Goal: Task Accomplishment & Management: Use online tool/utility

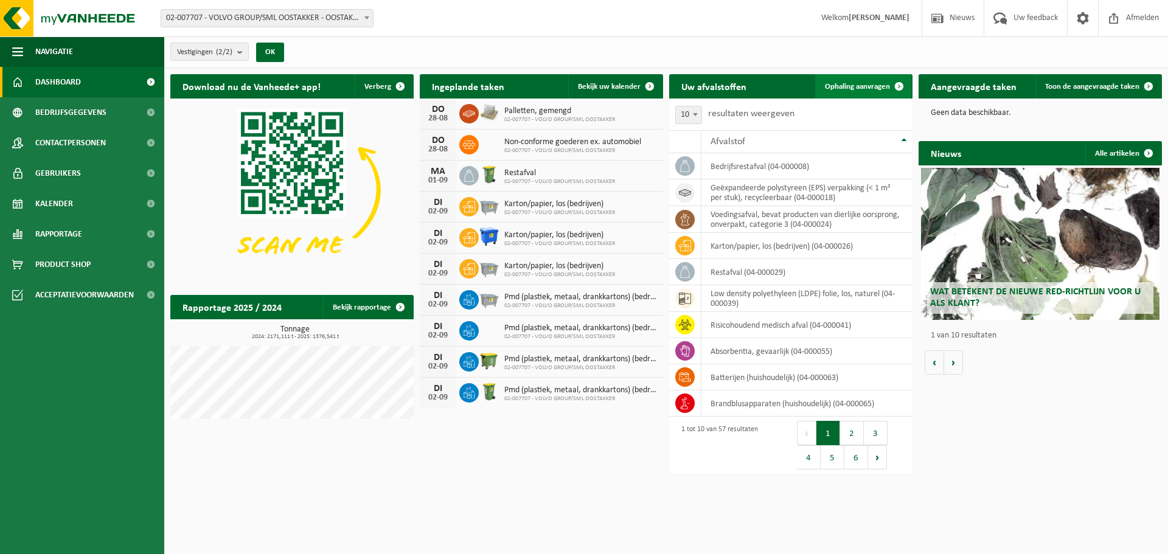
drag, startPoint x: 866, startPoint y: 88, endPoint x: 840, endPoint y: 97, distance: 27.9
click at [866, 88] on span "Ophaling aanvragen" at bounding box center [857, 87] width 65 height 8
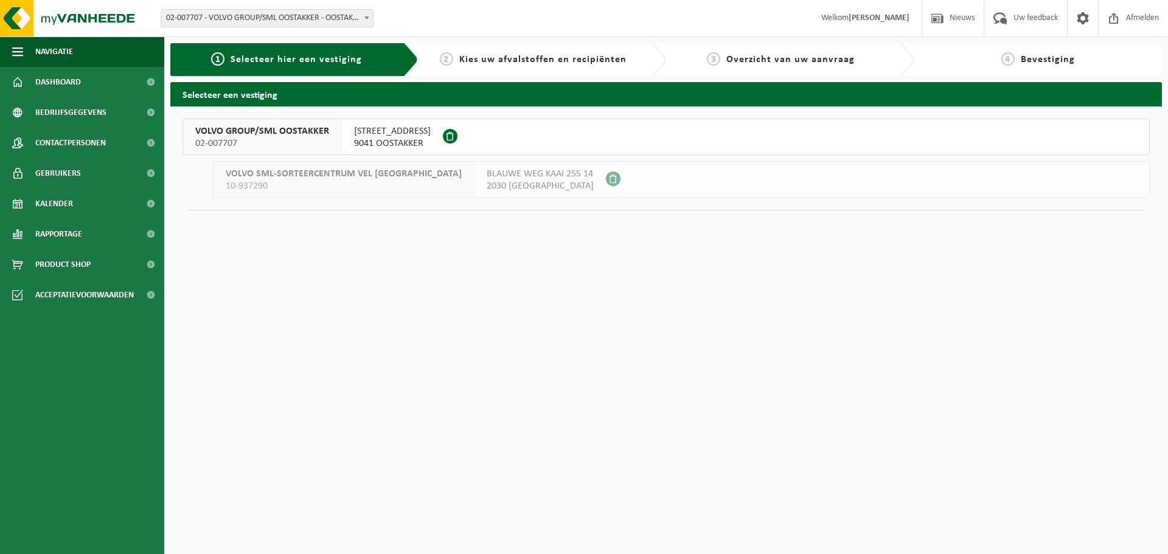
click at [323, 134] on span "VOLVO GROUP/SML OOSTAKKER" at bounding box center [262, 131] width 134 height 12
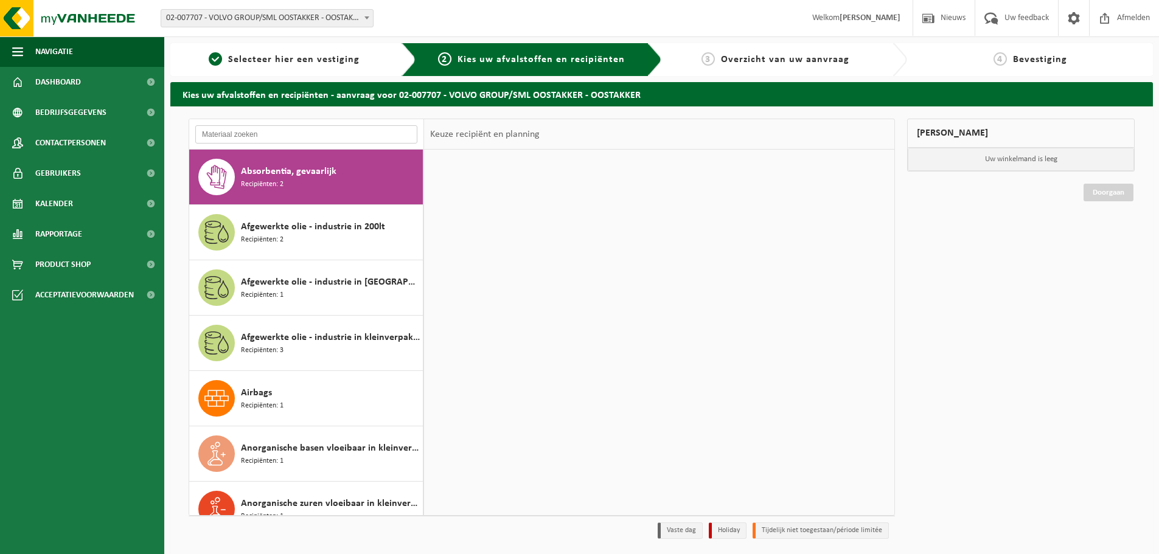
click at [302, 133] on input "text" at bounding box center [306, 134] width 222 height 18
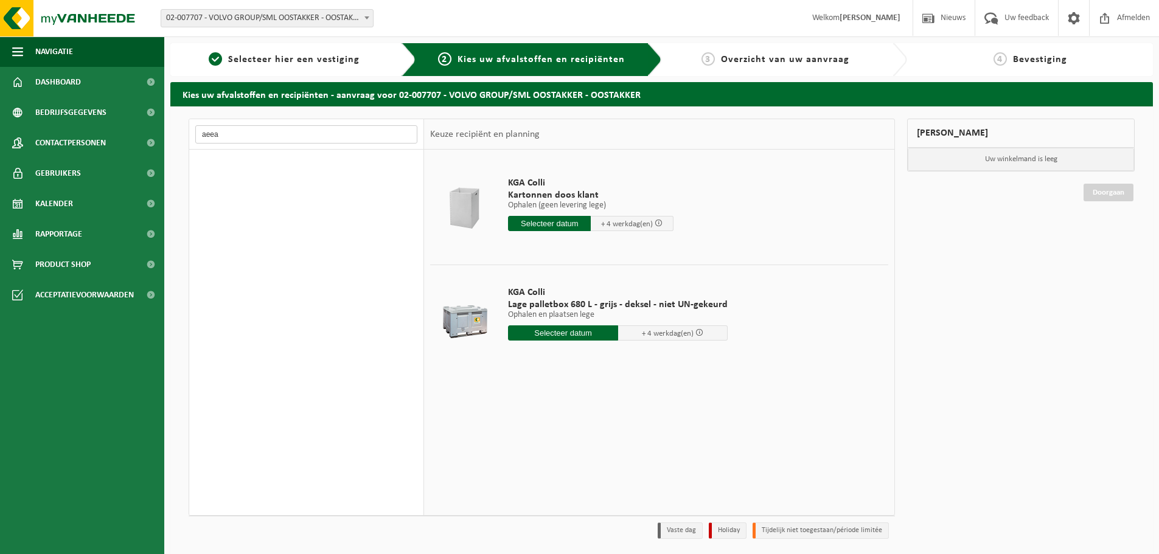
click at [302, 133] on input "aeea" at bounding box center [306, 134] width 222 height 18
type input "r"
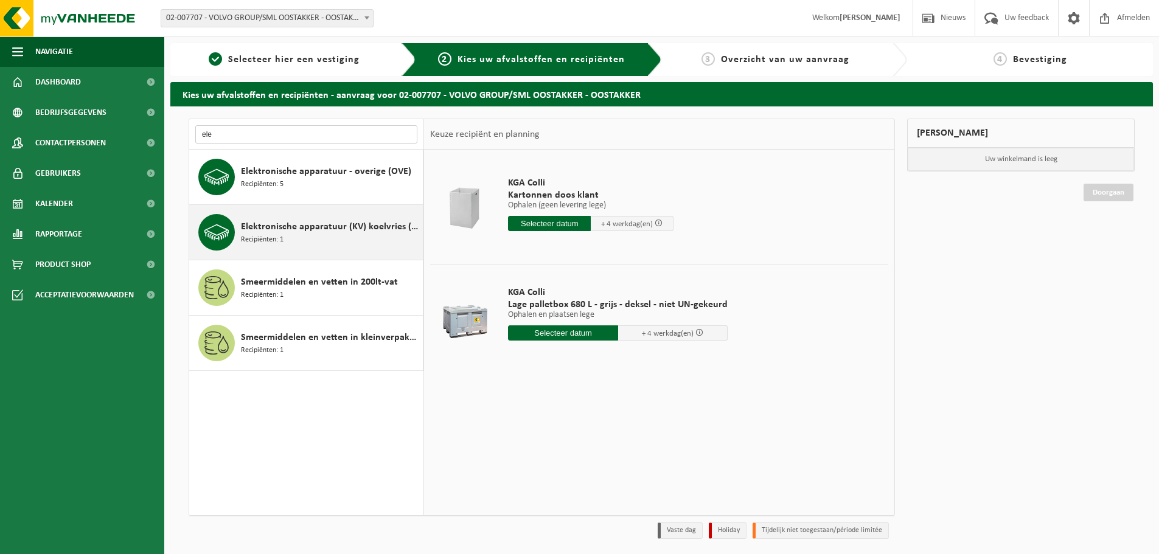
type input "ele"
click at [314, 231] on span "Elektronische apparatuur (KV) koelvries (huishoudelijk)" at bounding box center [330, 227] width 179 height 15
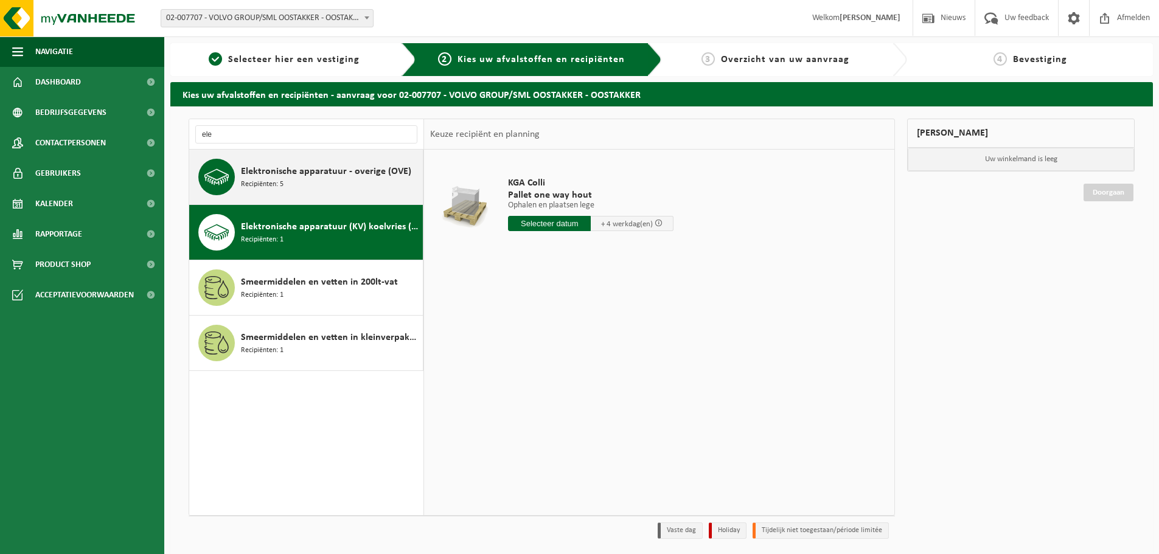
click at [302, 183] on div "Elektronische apparatuur - overige (OVE) Recipiënten: 5" at bounding box center [330, 177] width 179 height 36
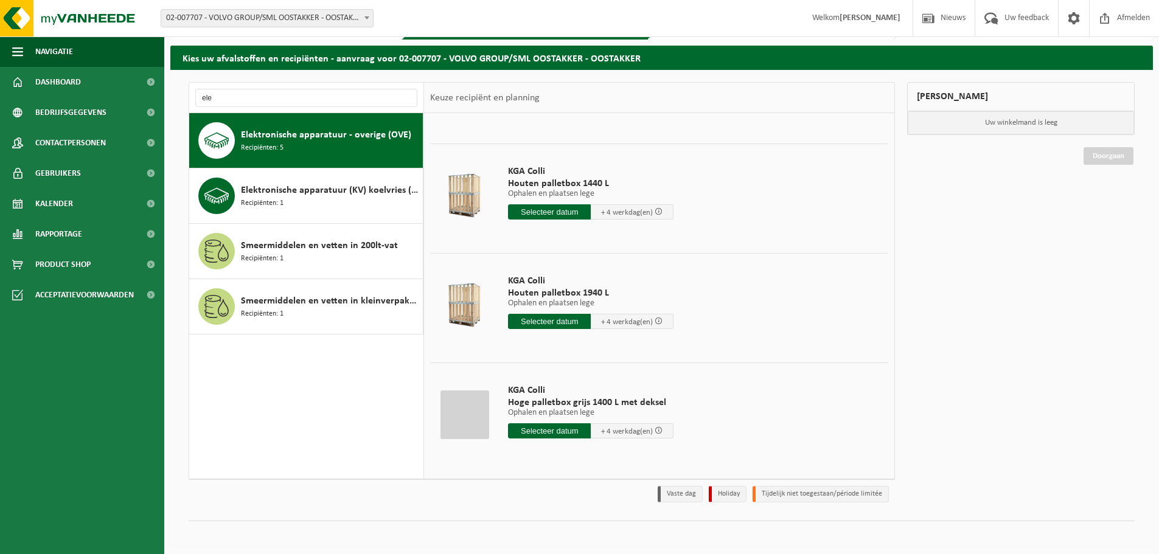
scroll to position [40, 0]
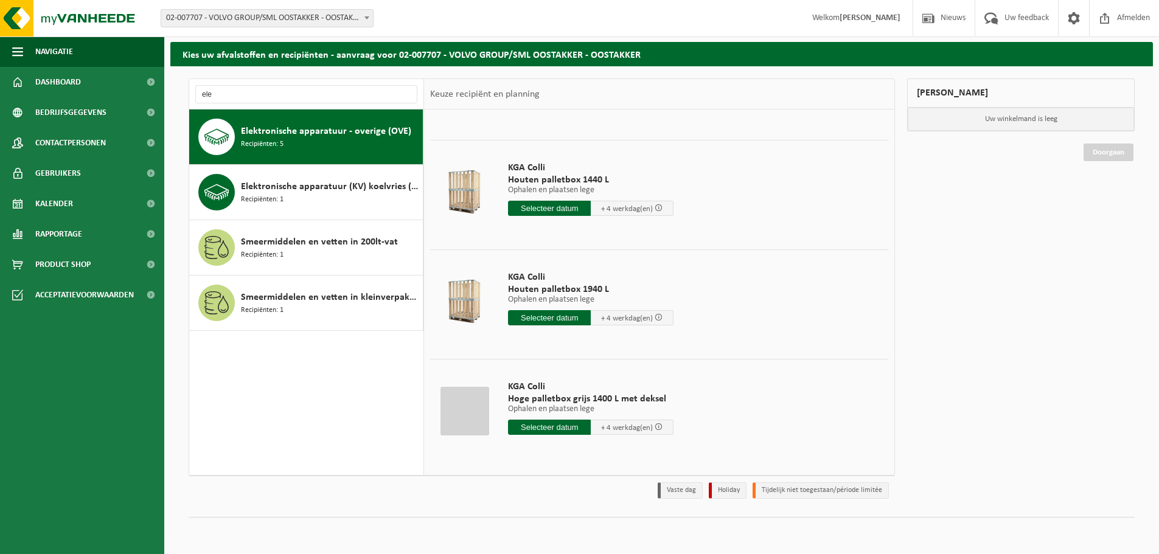
click at [473, 185] on div at bounding box center [464, 192] width 63 height 49
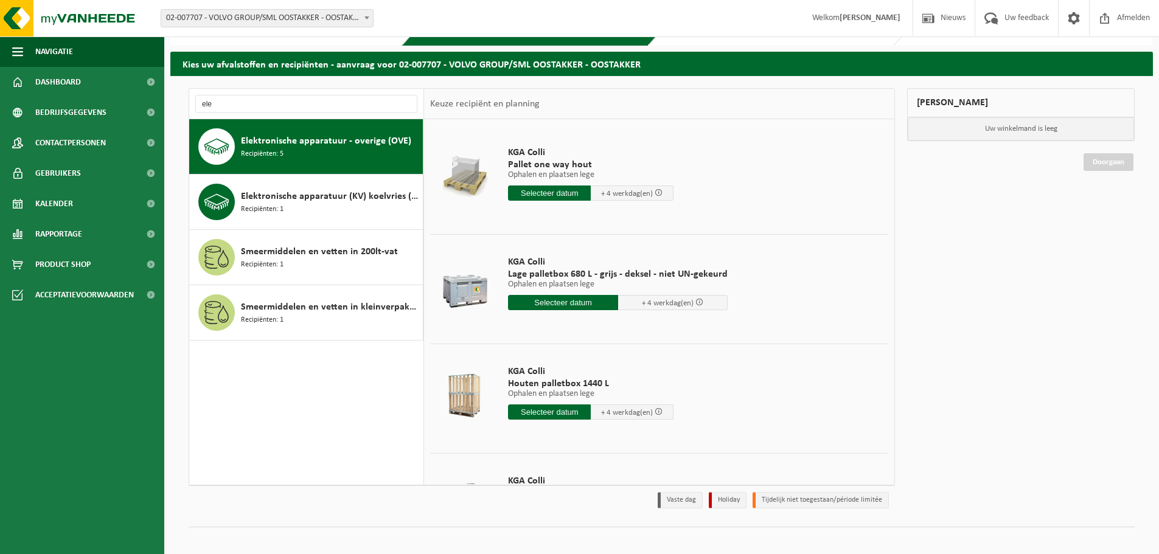
scroll to position [25, 0]
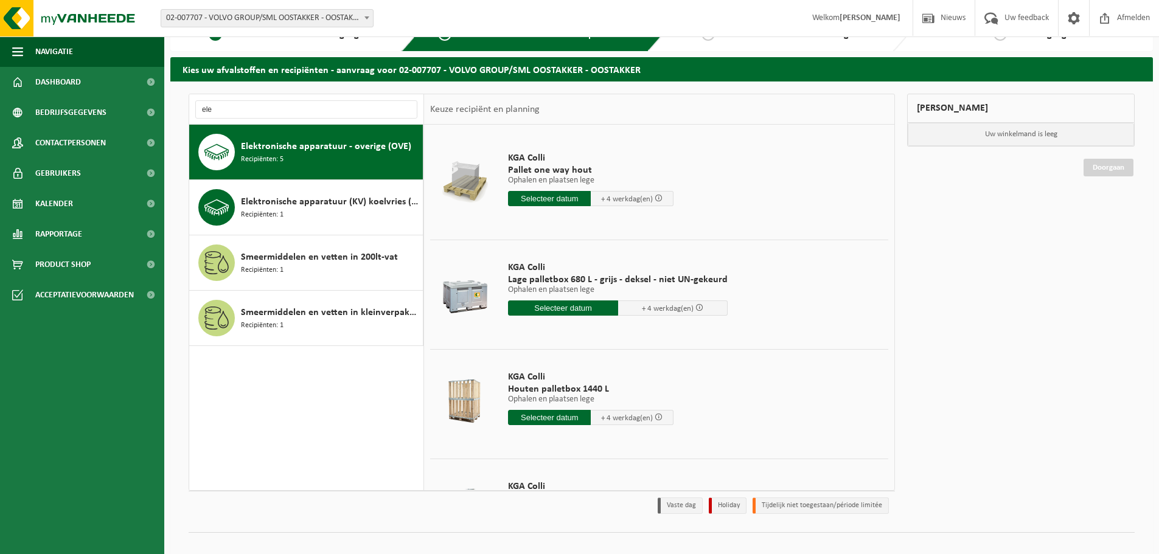
click at [1073, 335] on div "Mijn winkelmand Uw winkelmand is leeg Doorgaan" at bounding box center [1021, 307] width 240 height 426
drag, startPoint x: 1073, startPoint y: 335, endPoint x: 1078, endPoint y: 330, distance: 6.9
click at [1078, 335] on div "Mijn winkelmand Uw winkelmand is leeg Doorgaan" at bounding box center [1021, 307] width 240 height 426
